Goal: Transaction & Acquisition: Purchase product/service

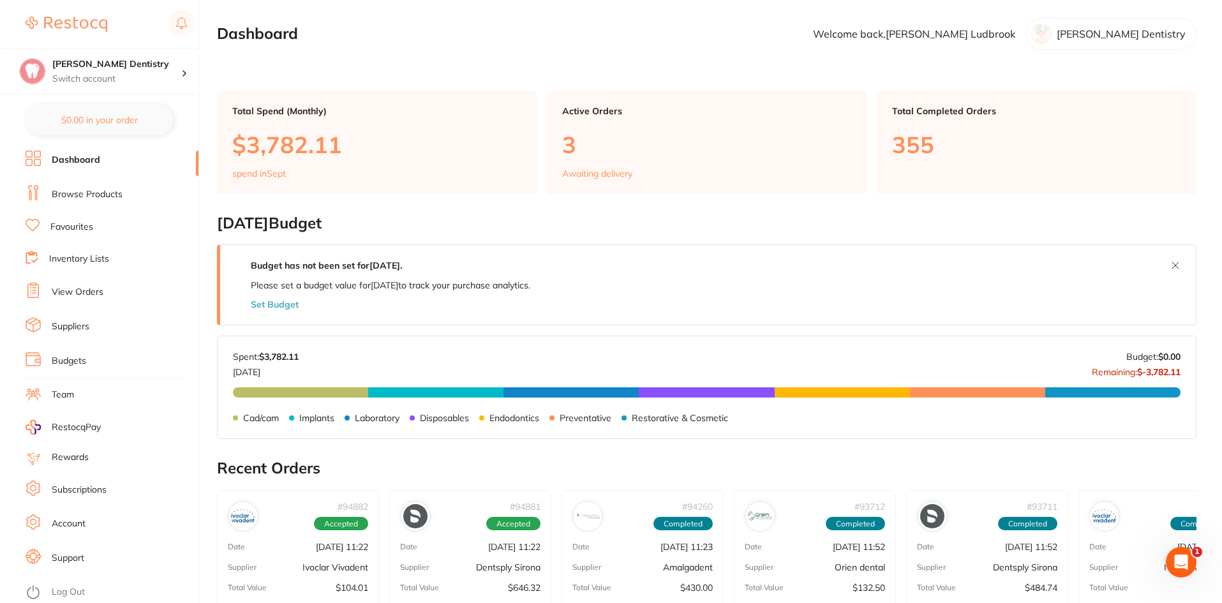
click at [96, 190] on link "Browse Products" at bounding box center [87, 194] width 71 height 13
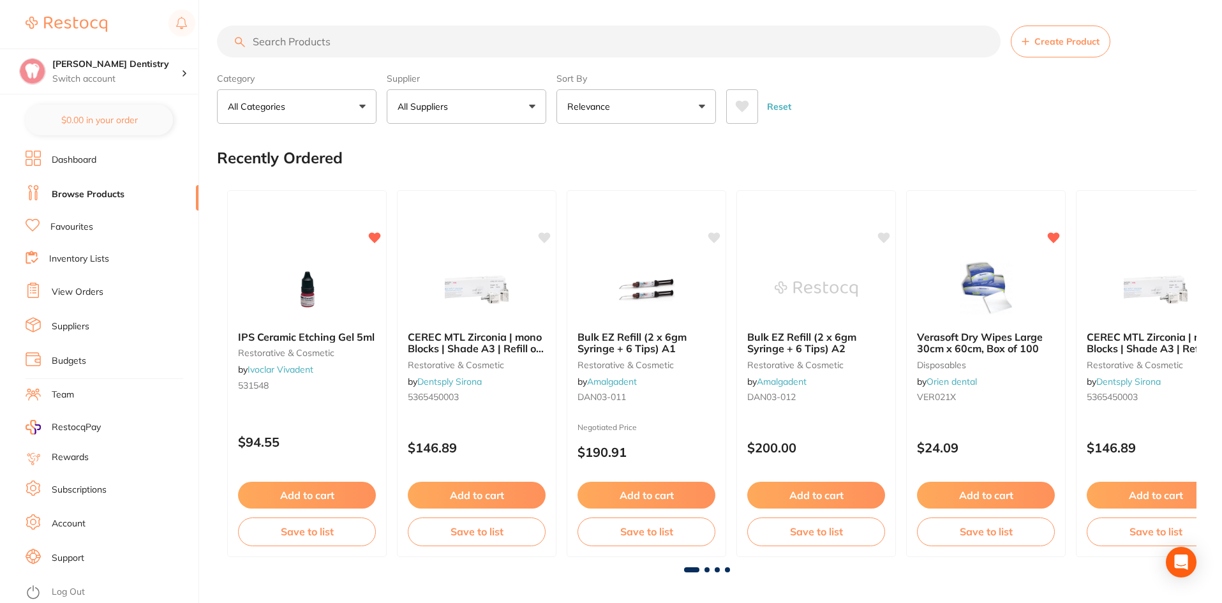
click at [528, 109] on button "All Suppliers" at bounding box center [467, 106] width 160 height 34
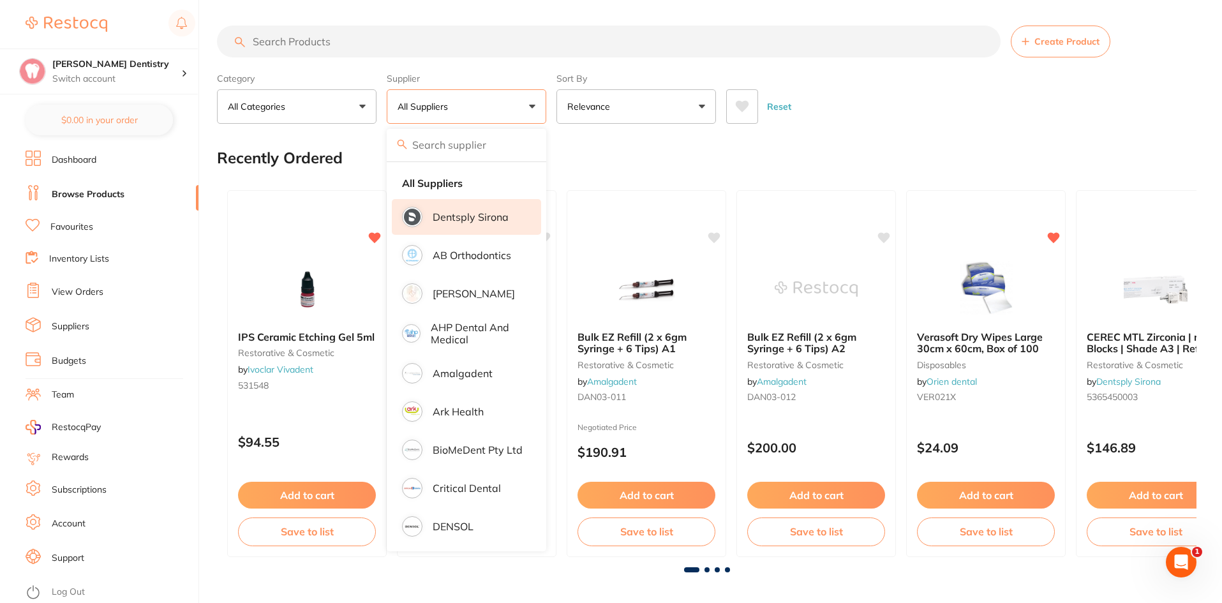
click at [467, 209] on li "Dentsply Sirona" at bounding box center [466, 217] width 149 height 36
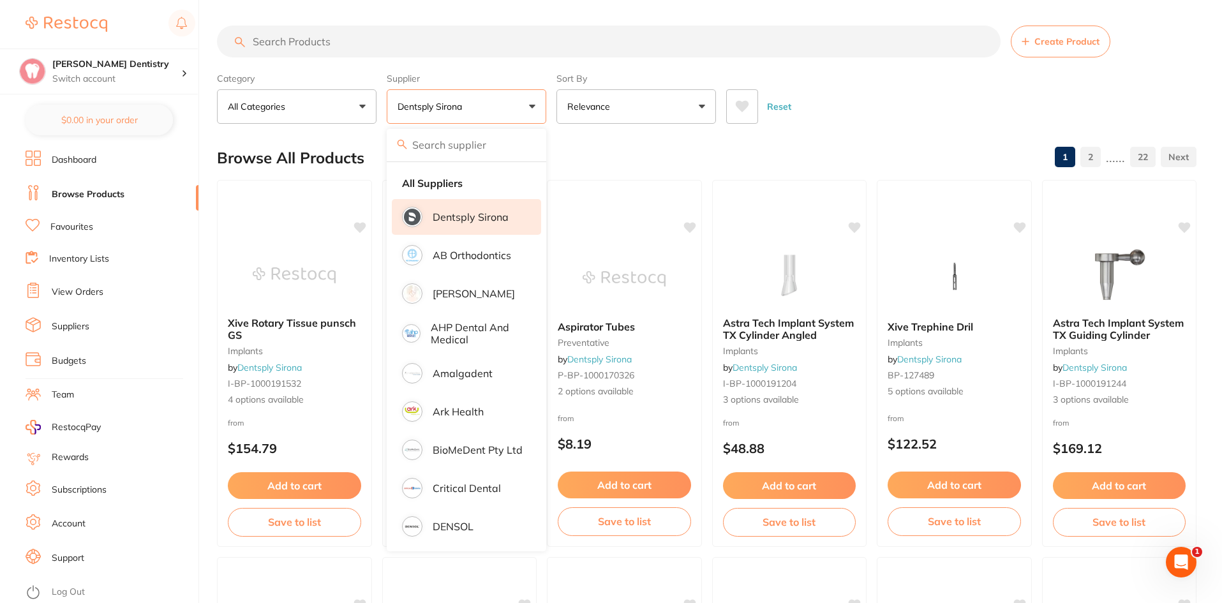
click at [285, 43] on input "search" at bounding box center [609, 42] width 784 height 32
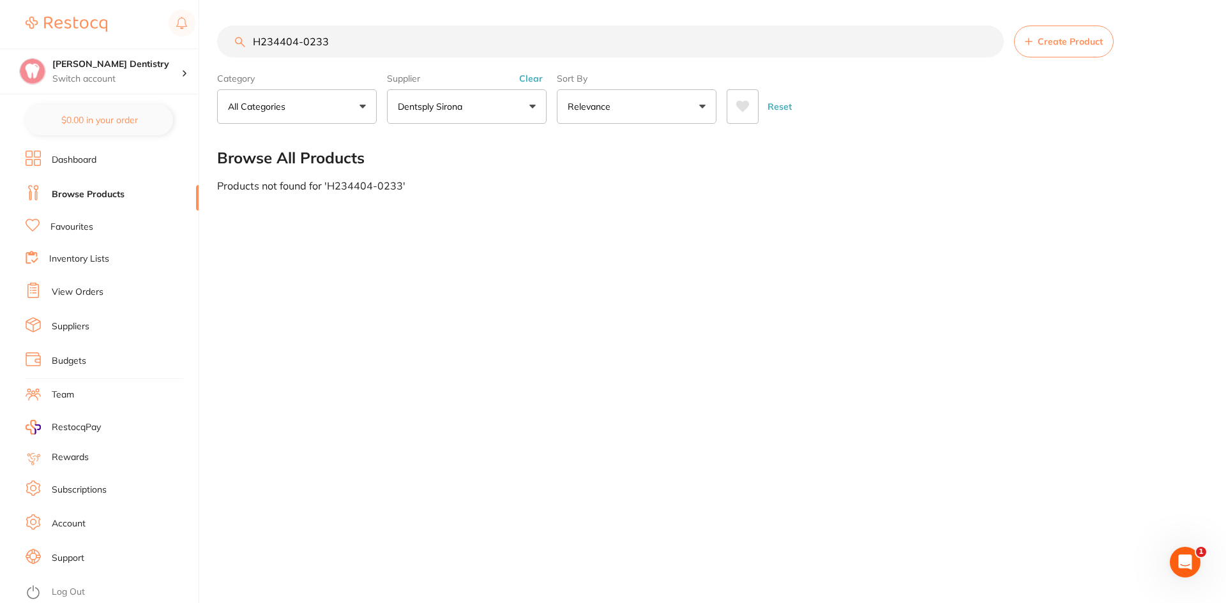
type input "H234404-0233"
drag, startPoint x: 333, startPoint y: 47, endPoint x: 193, endPoint y: 72, distance: 142.1
click at [192, 75] on div "$750.32 [PERSON_NAME] Dentistry Switch account [PERSON_NAME] Dentistry $0.00 in…" at bounding box center [613, 301] width 1226 height 603
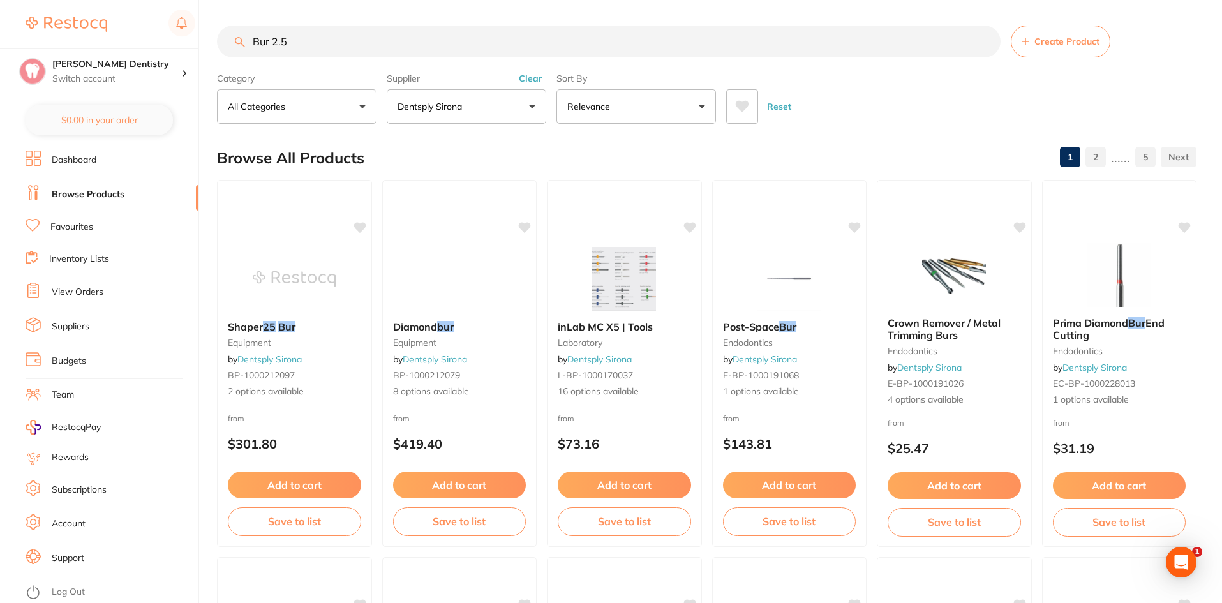
scroll to position [0, 0]
type input "B"
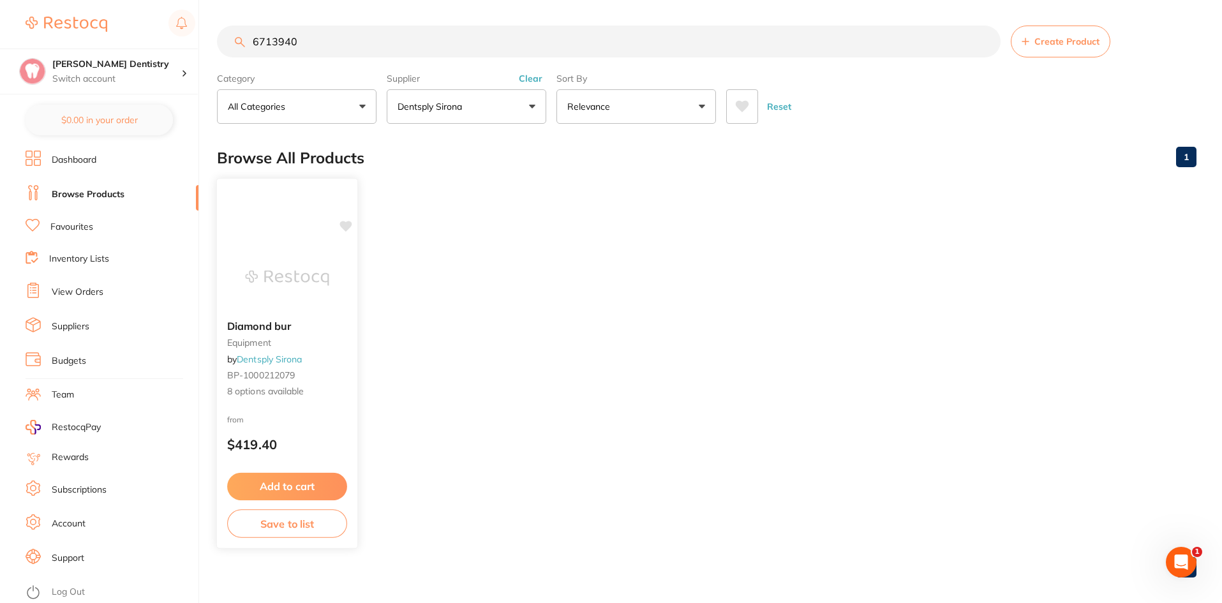
type input "6713940"
click at [264, 261] on img at bounding box center [287, 278] width 84 height 64
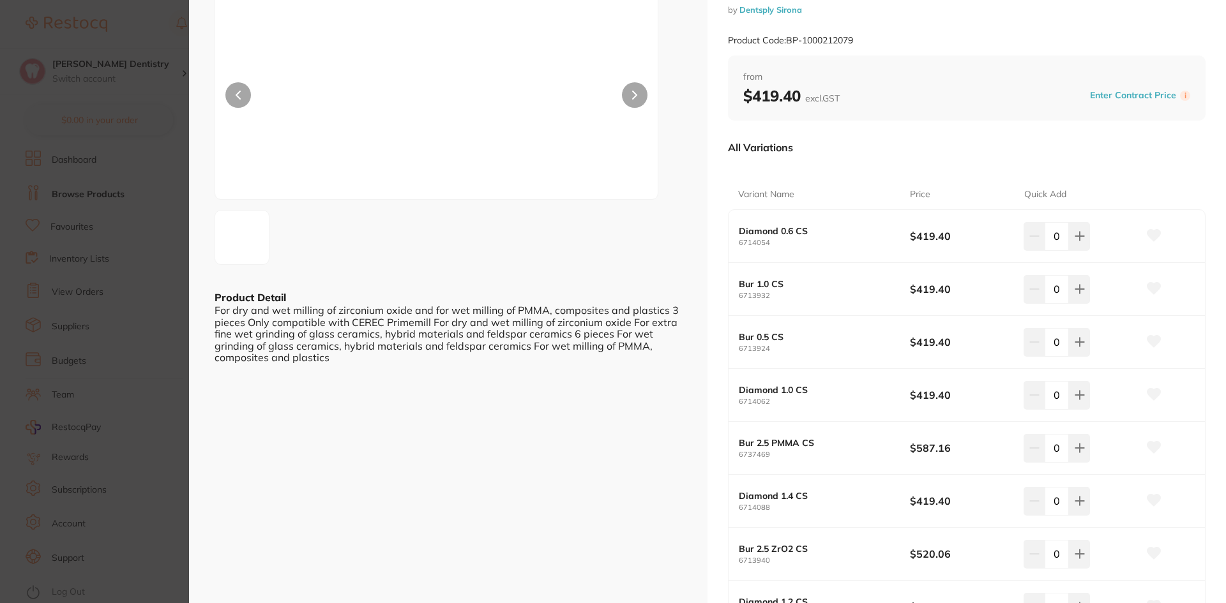
scroll to position [255, 0]
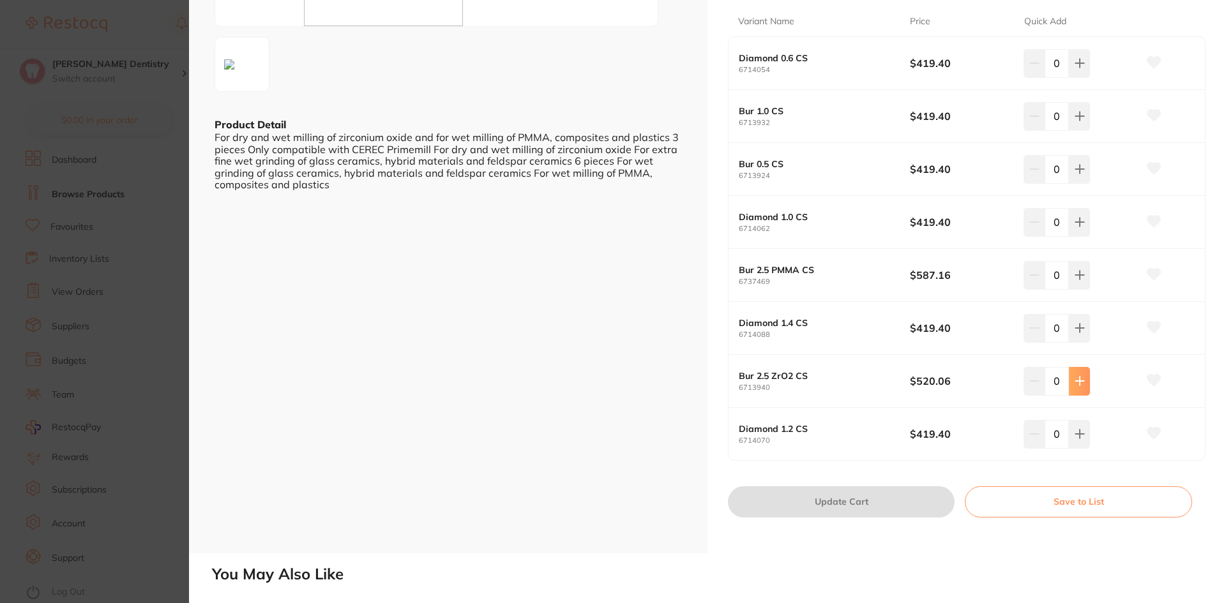
click at [1077, 380] on icon at bounding box center [1079, 381] width 8 height 8
type input "1"
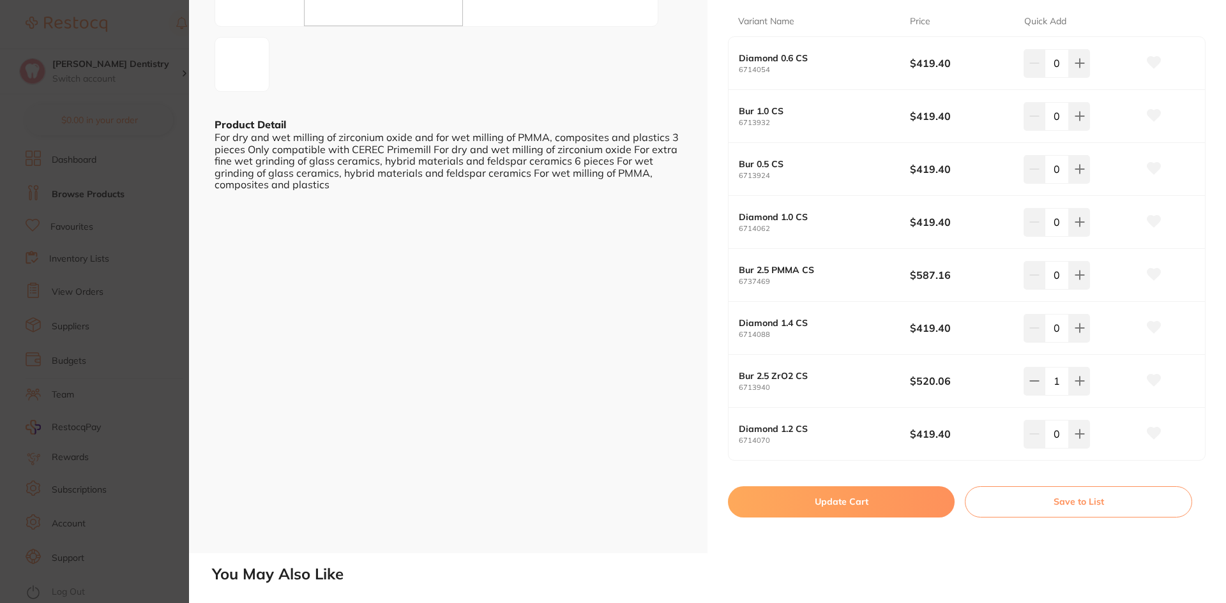
scroll to position [0, 0]
click at [876, 498] on button "Update Cart" at bounding box center [841, 501] width 227 height 31
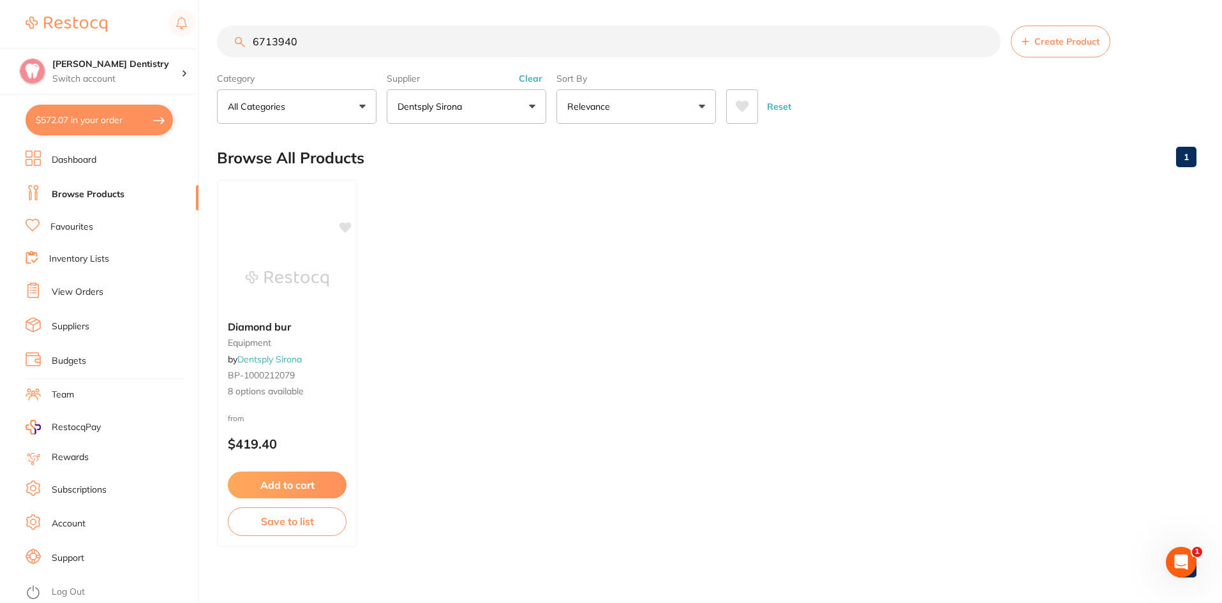
click at [120, 115] on button "$572.07 in your order" at bounding box center [99, 120] width 147 height 31
checkbox input "true"
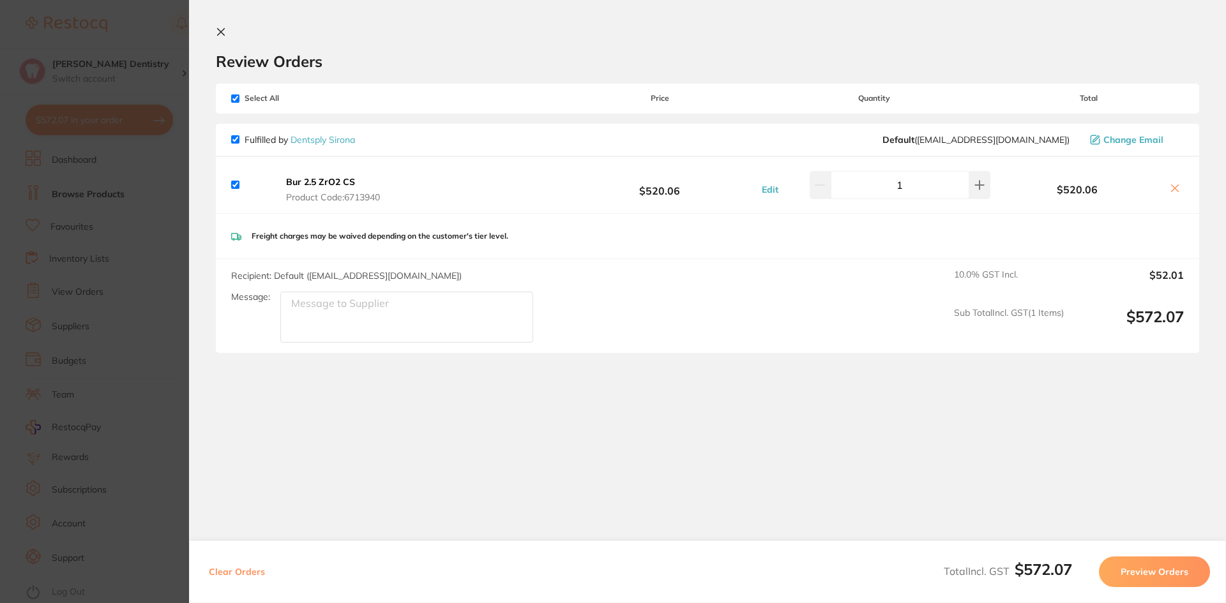
click at [1127, 575] on button "Preview Orders" at bounding box center [1154, 572] width 111 height 31
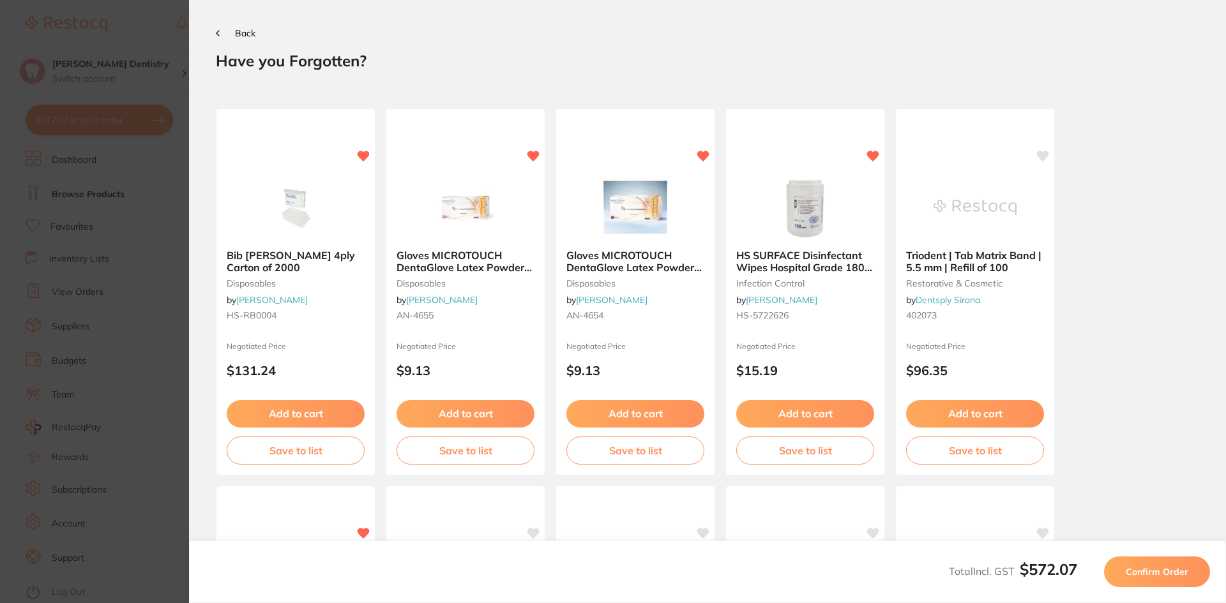
click at [1169, 571] on span "Confirm Order" at bounding box center [1156, 571] width 63 height 11
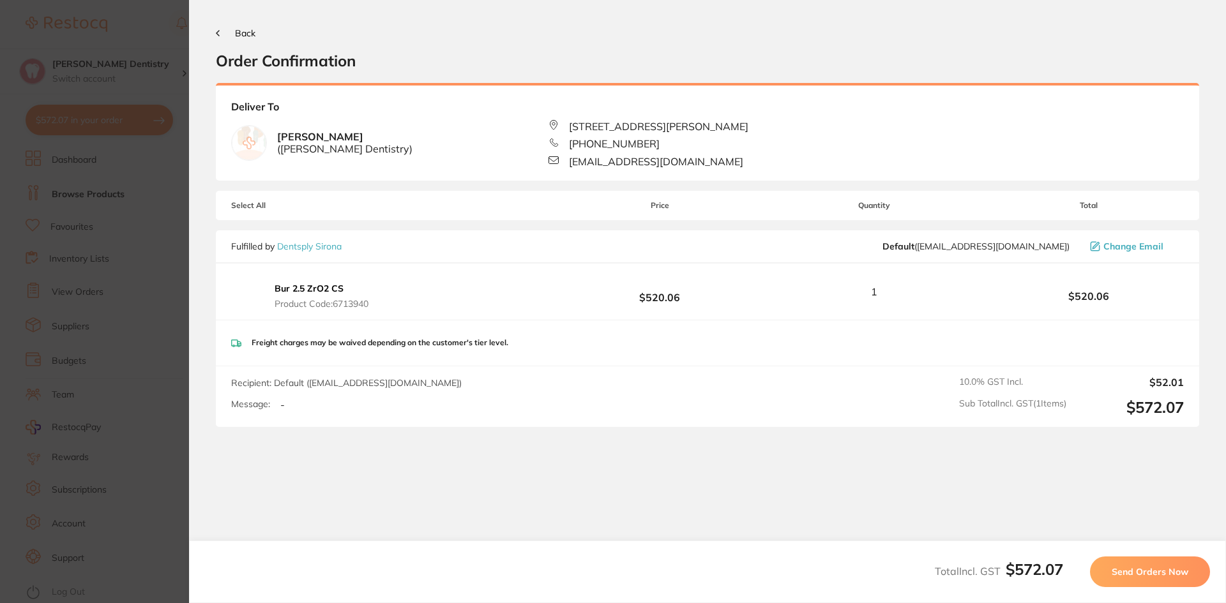
click at [1144, 568] on span "Send Orders Now" at bounding box center [1149, 571] width 77 height 11
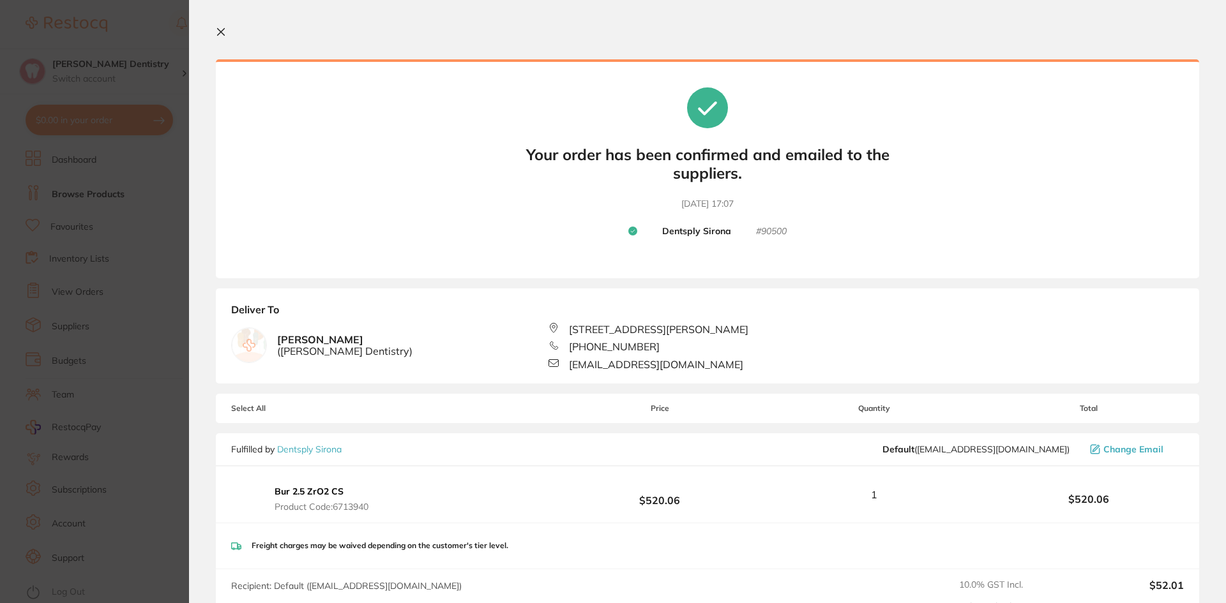
click at [213, 26] on section "Your orders are being processed and we will notify you once we have placed the …" at bounding box center [707, 301] width 1037 height 603
